Goal: Transaction & Acquisition: Purchase product/service

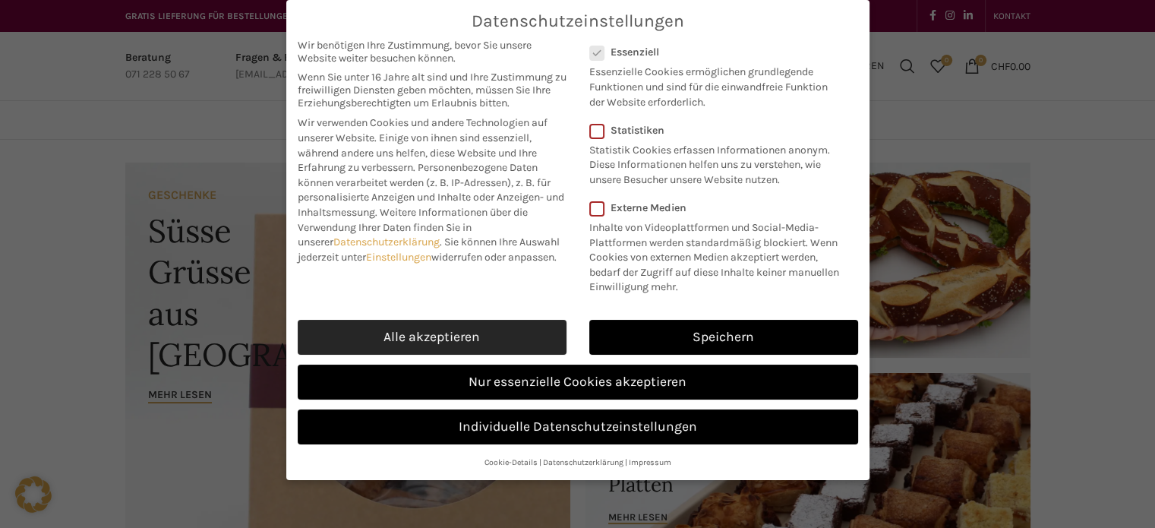
click at [478, 327] on link "Alle akzeptieren" at bounding box center [432, 337] width 269 height 35
checkbox input "true"
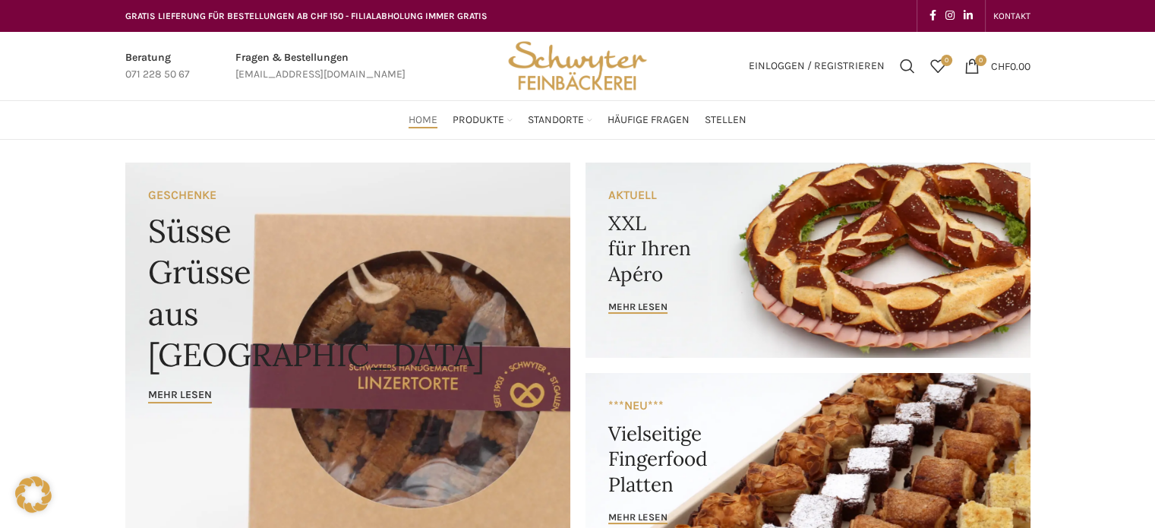
click at [658, 300] on link "Banner link" at bounding box center [807, 259] width 445 height 195
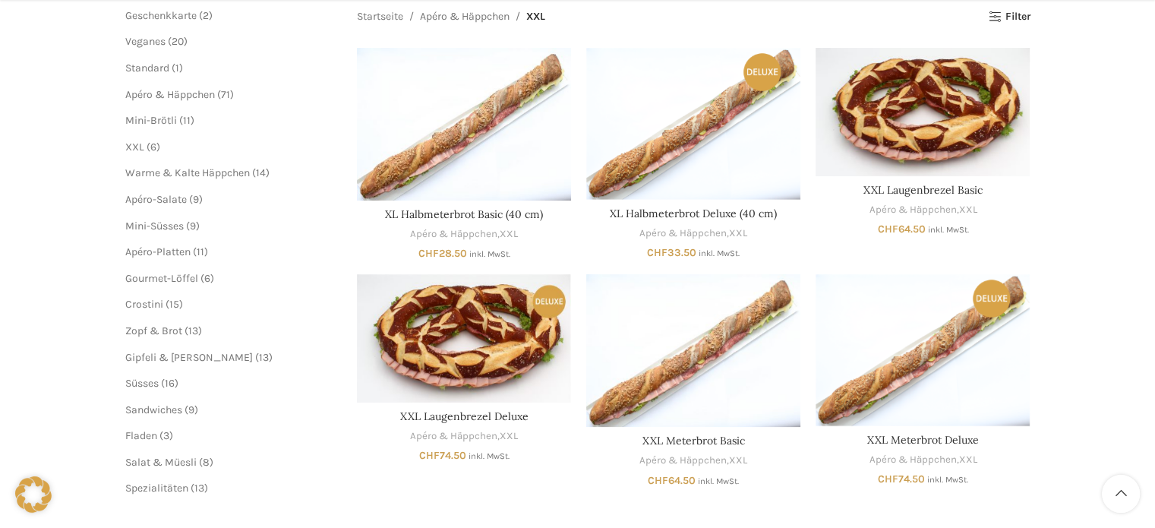
scroll to position [236, 0]
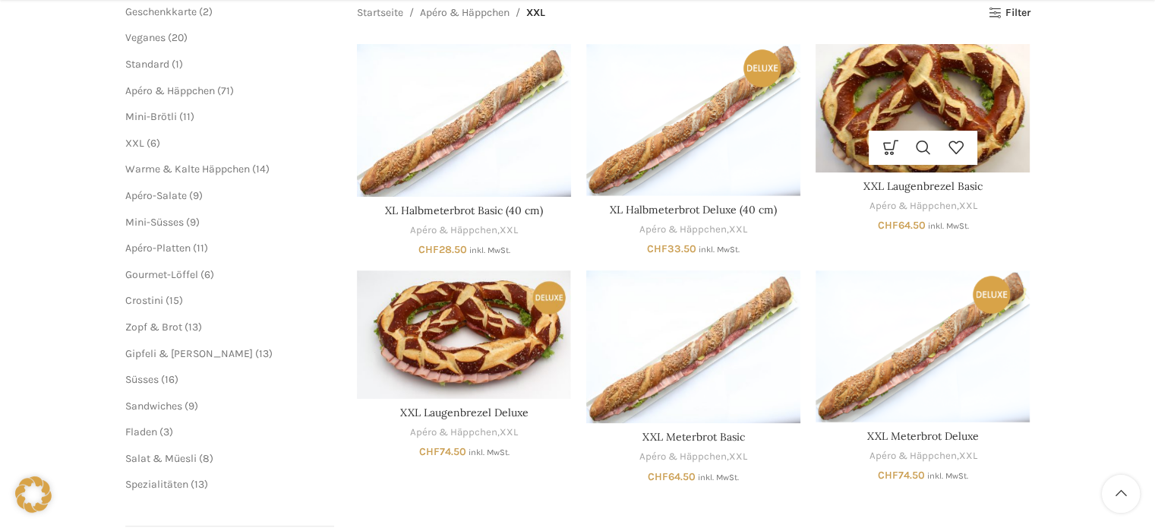
click at [947, 102] on img "XXL Laugenbrezel Basic" at bounding box center [922, 108] width 214 height 128
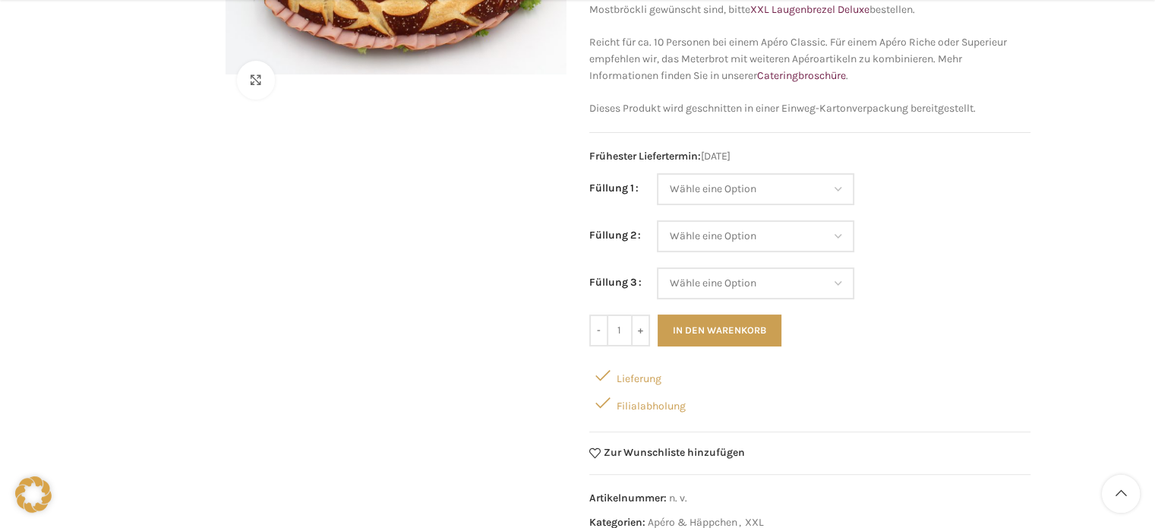
scroll to position [304, 0]
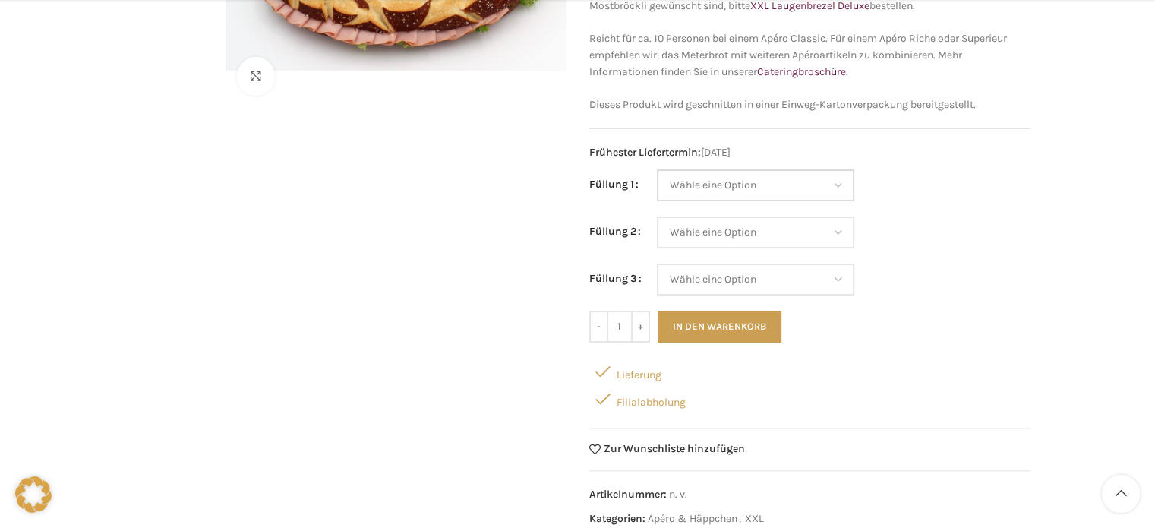
click at [839, 178] on select "Wähle eine Option Salami Schinken Fleischkäse Trutenschinken Appenzellerkäse Gr…" at bounding box center [755, 185] width 197 height 32
click at [657, 169] on select "Wähle eine Option Salami Schinken Fleischkäse Trutenschinken Appenzellerkäse Gr…" at bounding box center [755, 185] width 197 height 32
select select "Salami"
click at [844, 227] on select "Wähle eine Option Salami Schinken Fleischkäse Trutenschinken Appenzellerkäse Gr…" at bounding box center [755, 232] width 197 height 32
select select "Appenzellerkäse"
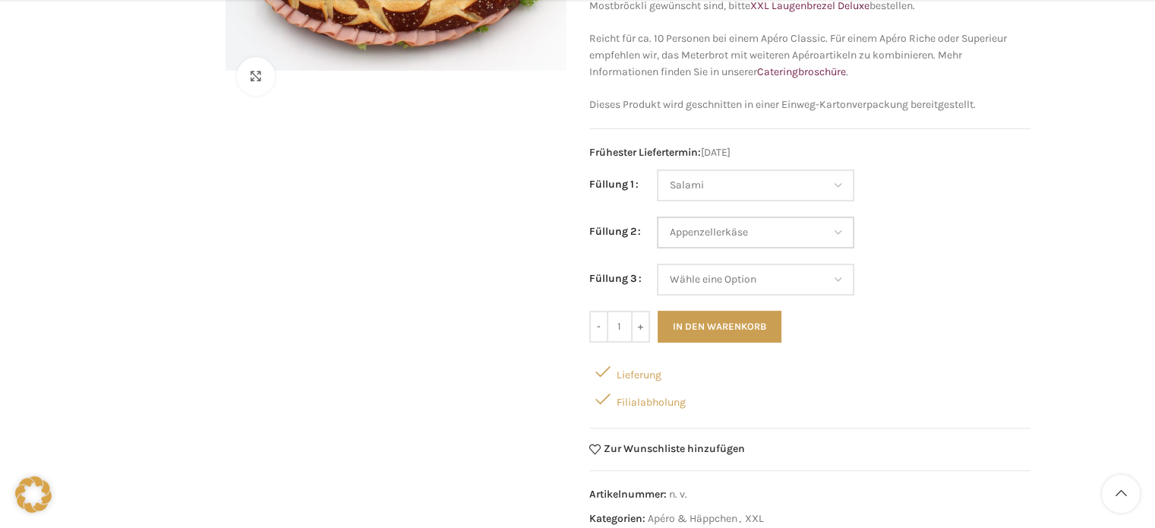
click at [657, 216] on select "Wähle eine Option Salami Schinken Fleischkäse Trutenschinken Appenzellerkäse Gr…" at bounding box center [755, 232] width 197 height 32
select select "Salami"
select select "Appenzellerkäse"
click at [839, 276] on select "Wähle eine Option Salami Schinken Fleischkäse Trutenschinken Appenzellerkäse Gr…" at bounding box center [755, 279] width 197 height 32
select select "Tomaten-Mozzarella"
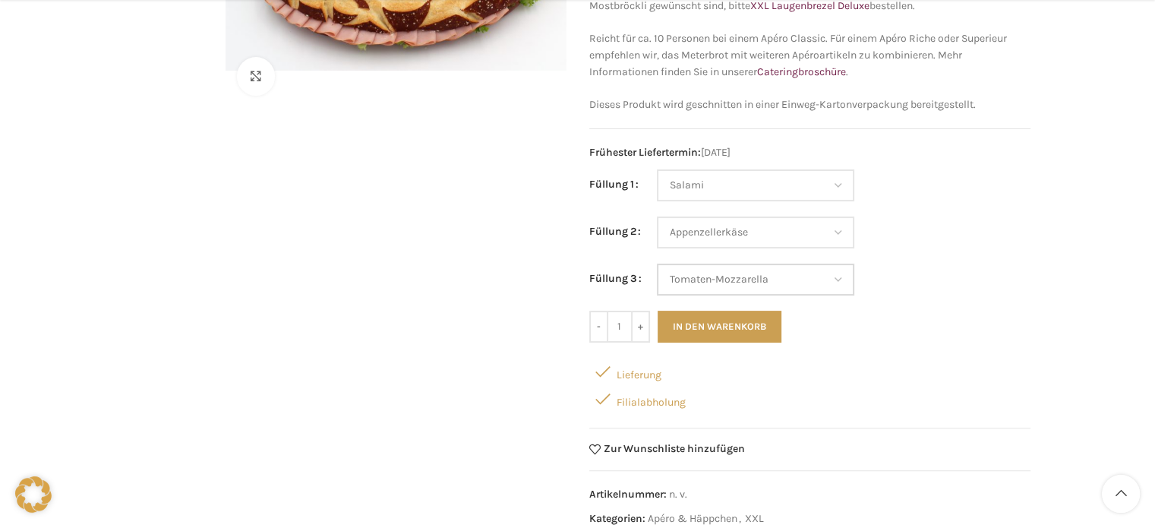
click at [657, 263] on select "Wähle eine Option Salami Schinken Fleischkäse Trutenschinken Appenzellerkäse Gr…" at bounding box center [755, 279] width 197 height 32
select select "Salami"
select select "Appenzellerkäse"
select select "Tomaten-Mozzarella"
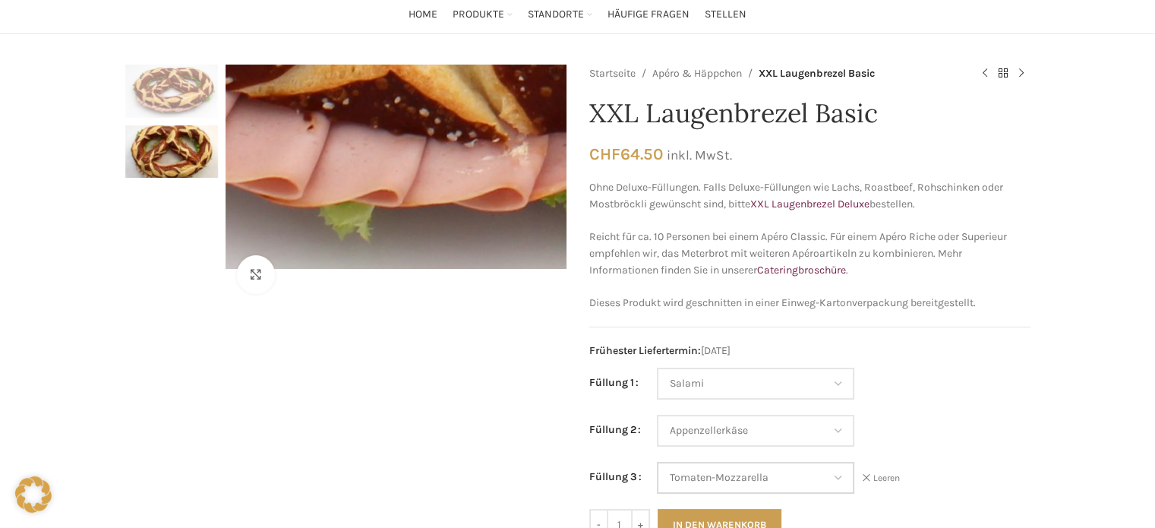
scroll to position [0, 0]
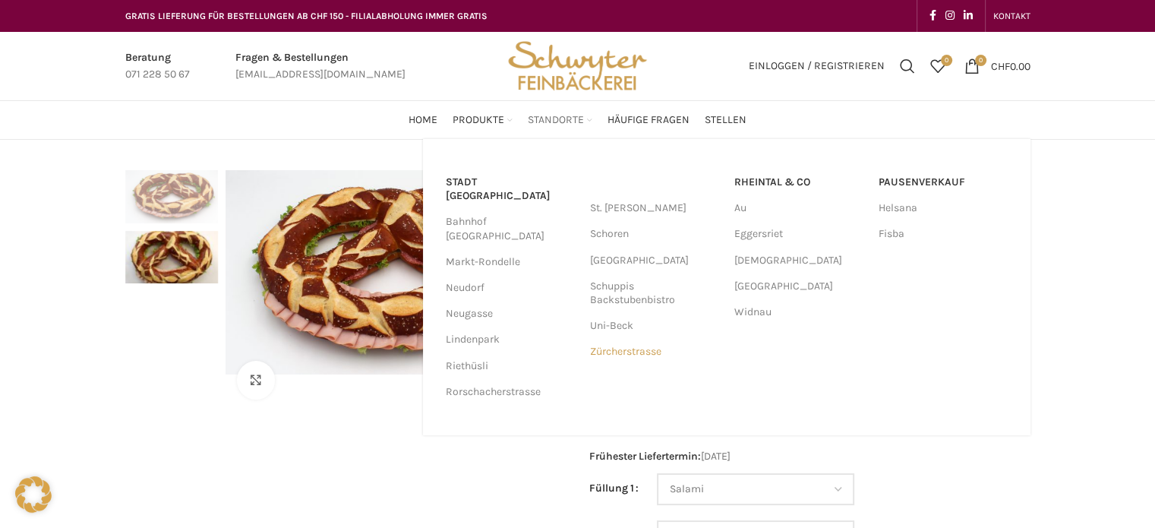
click at [622, 351] on link "Zürcherstrasse" at bounding box center [654, 352] width 129 height 26
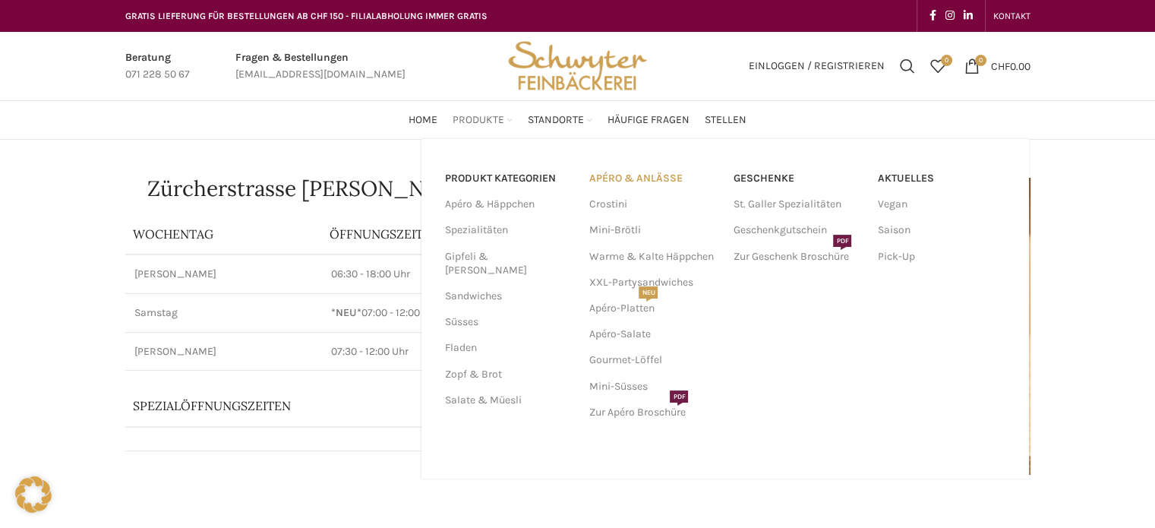
click at [616, 178] on link "APÉRO & ANLÄSSE" at bounding box center [652, 178] width 129 height 26
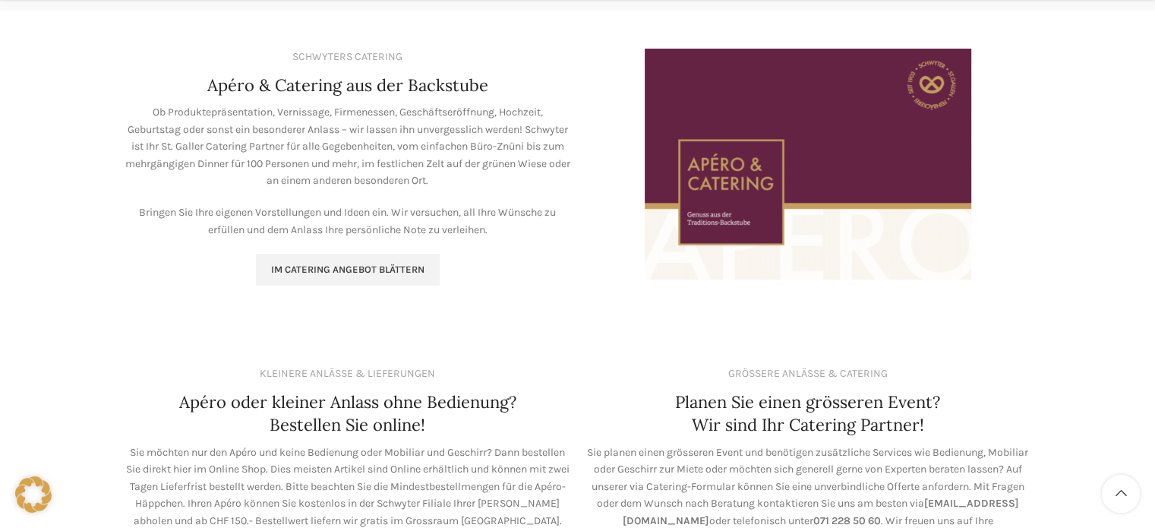
scroll to position [228, 0]
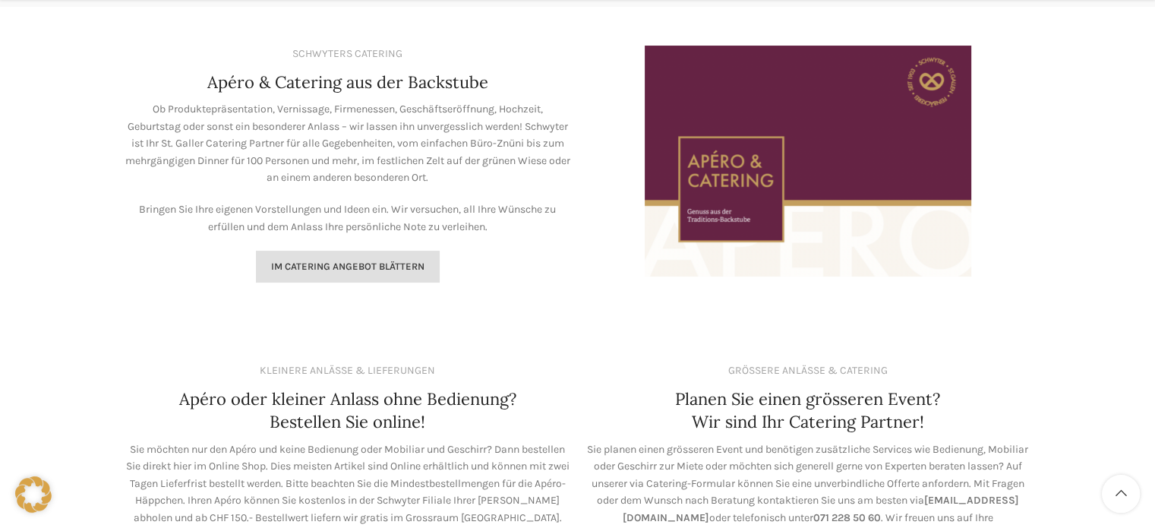
click at [407, 260] on span "Im Catering Angebot blättern" at bounding box center [347, 266] width 153 height 12
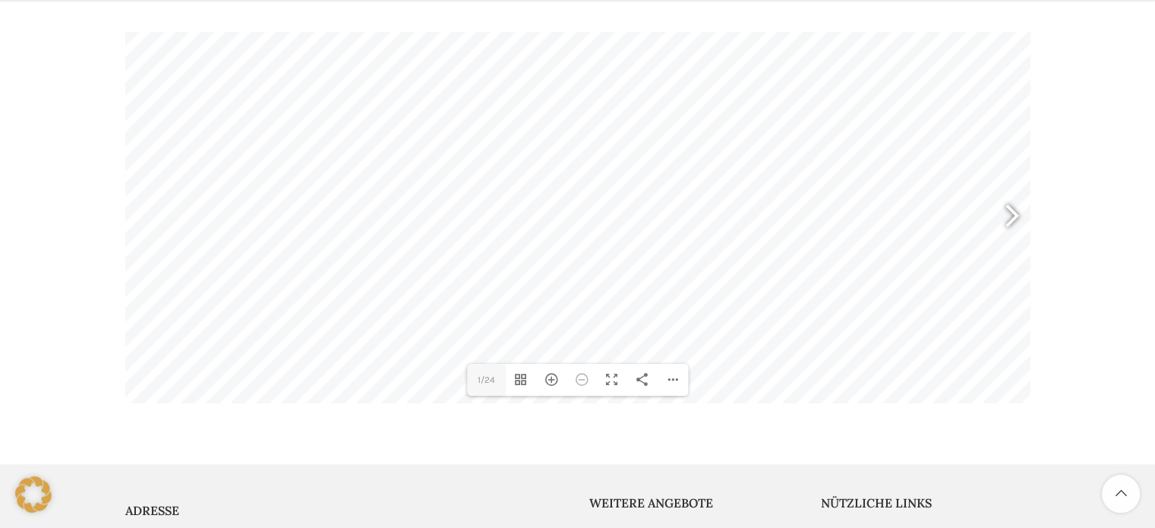
scroll to position [234, 0]
click at [1000, 215] on div at bounding box center [1005, 217] width 35 height 56
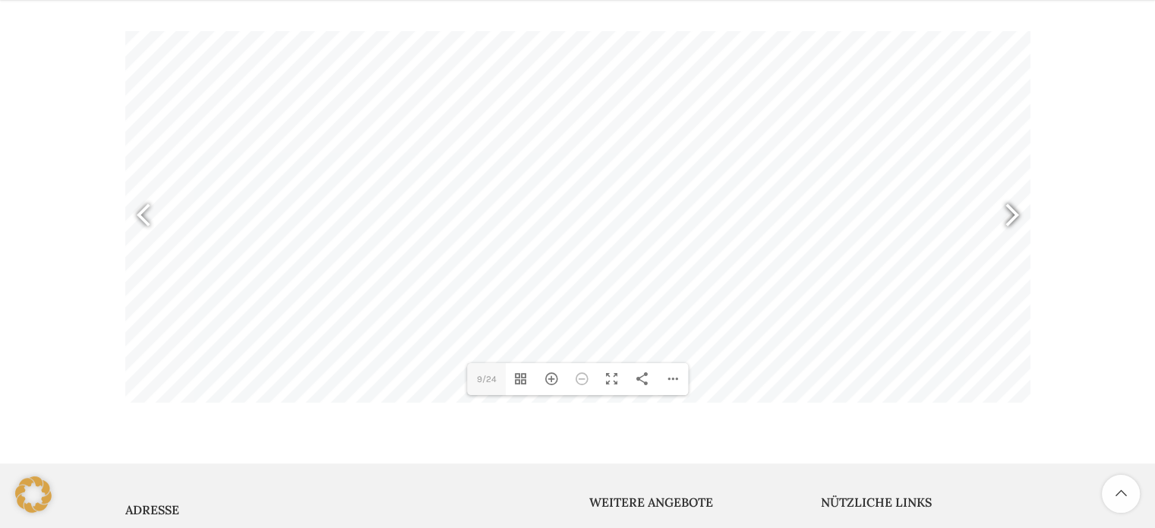
click at [1000, 215] on div at bounding box center [1005, 217] width 35 height 56
click at [553, 377] on div "Hereinzoomen" at bounding box center [551, 379] width 30 height 32
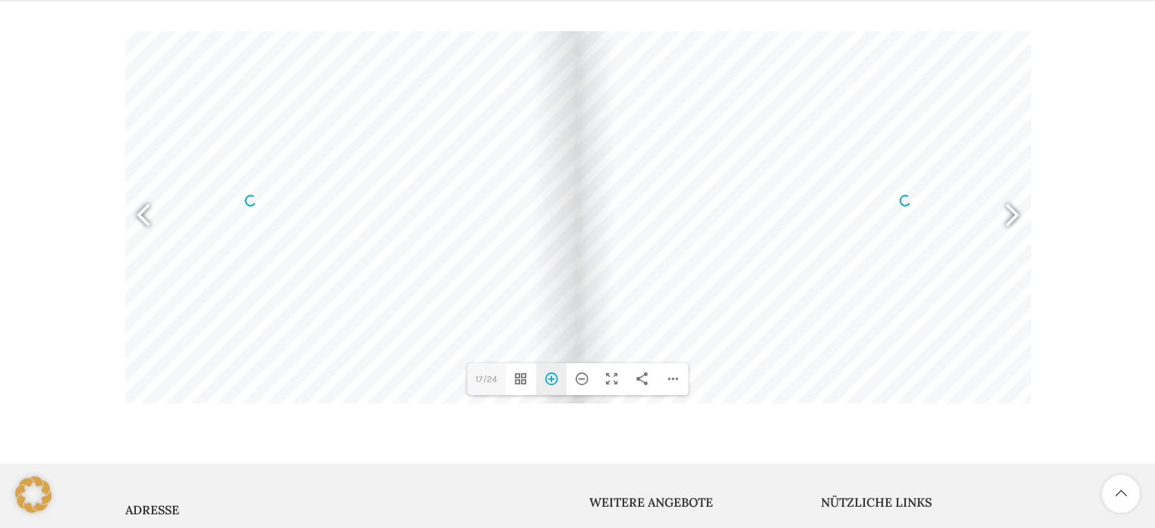
click at [553, 377] on div "Hereinzoomen" at bounding box center [551, 379] width 30 height 32
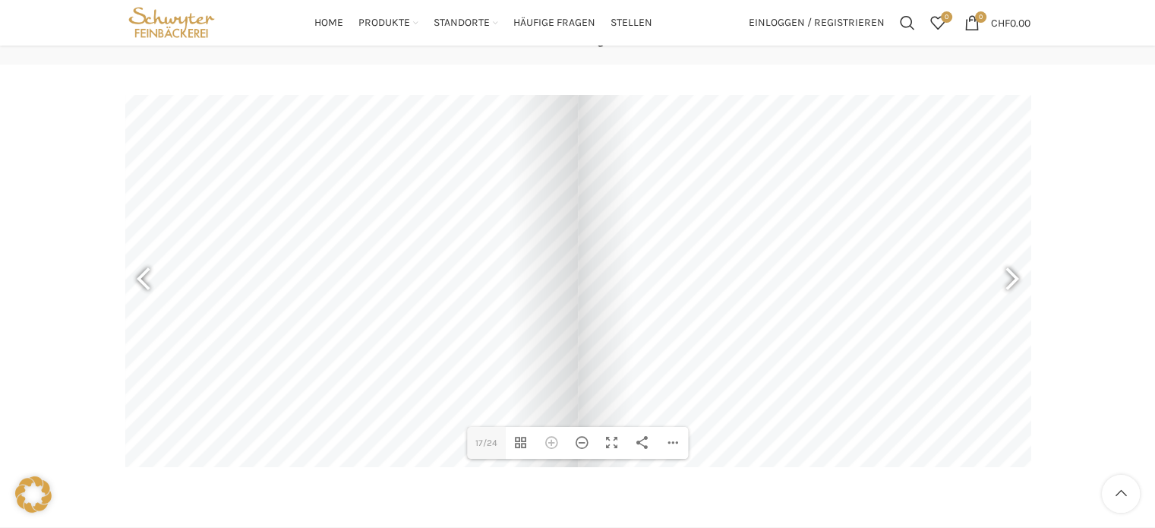
scroll to position [170, 0]
click at [1016, 274] on div at bounding box center [1005, 281] width 35 height 56
click at [143, 285] on div at bounding box center [150, 281] width 35 height 56
type input "17"
